Goal: Task Accomplishment & Management: Use online tool/utility

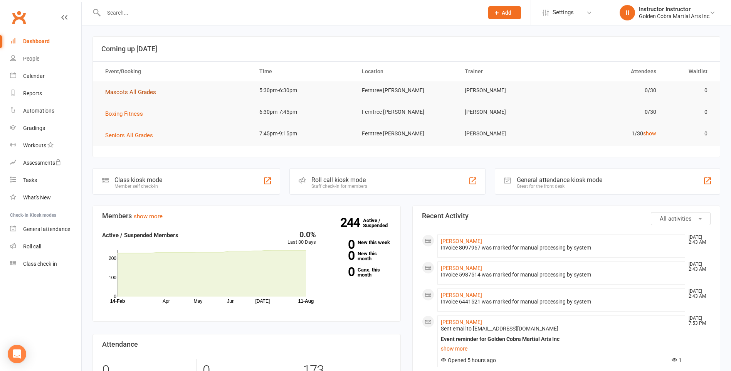
click at [129, 92] on span "Mascots All Grades" at bounding box center [130, 92] width 51 height 7
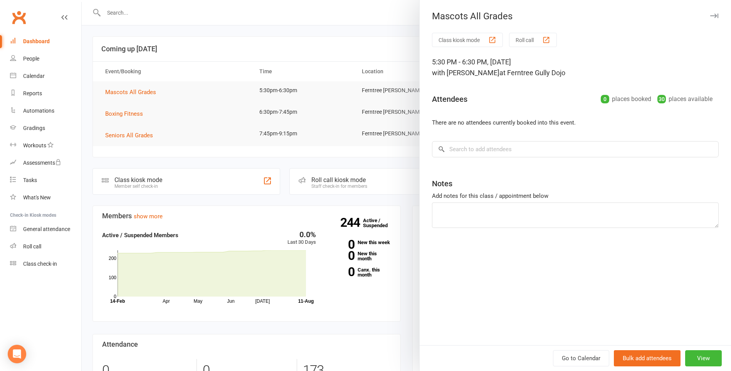
click at [477, 44] on button "Class kiosk mode" at bounding box center [467, 40] width 71 height 14
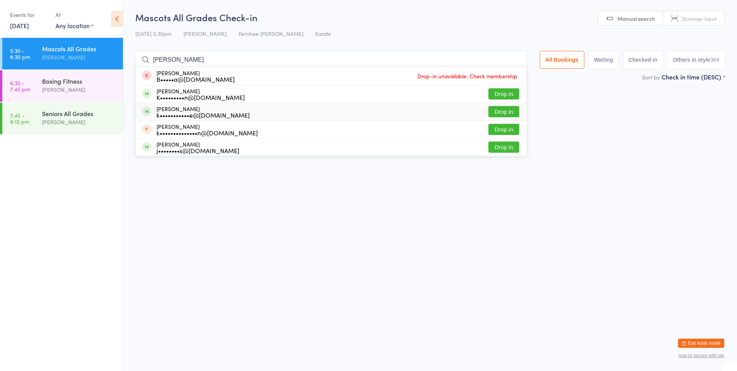
type input "kyle"
click at [504, 109] on button "Drop in" at bounding box center [503, 111] width 31 height 11
